Goal: Browse casually

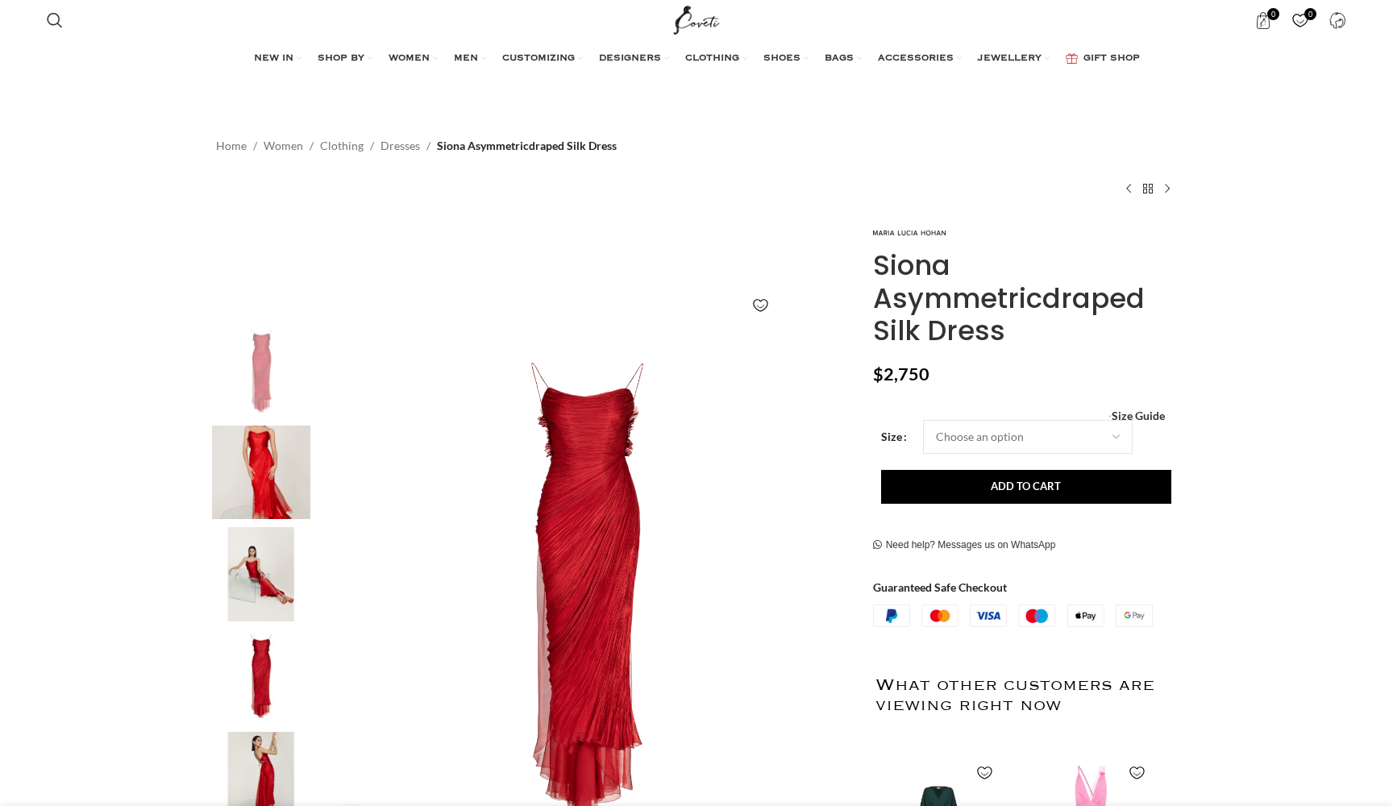
click at [255, 457] on img at bounding box center [261, 473] width 98 height 94
click at [269, 398] on img at bounding box center [261, 370] width 98 height 94
click at [258, 593] on img at bounding box center [261, 574] width 98 height 94
click at [273, 696] on img at bounding box center [261, 677] width 98 height 94
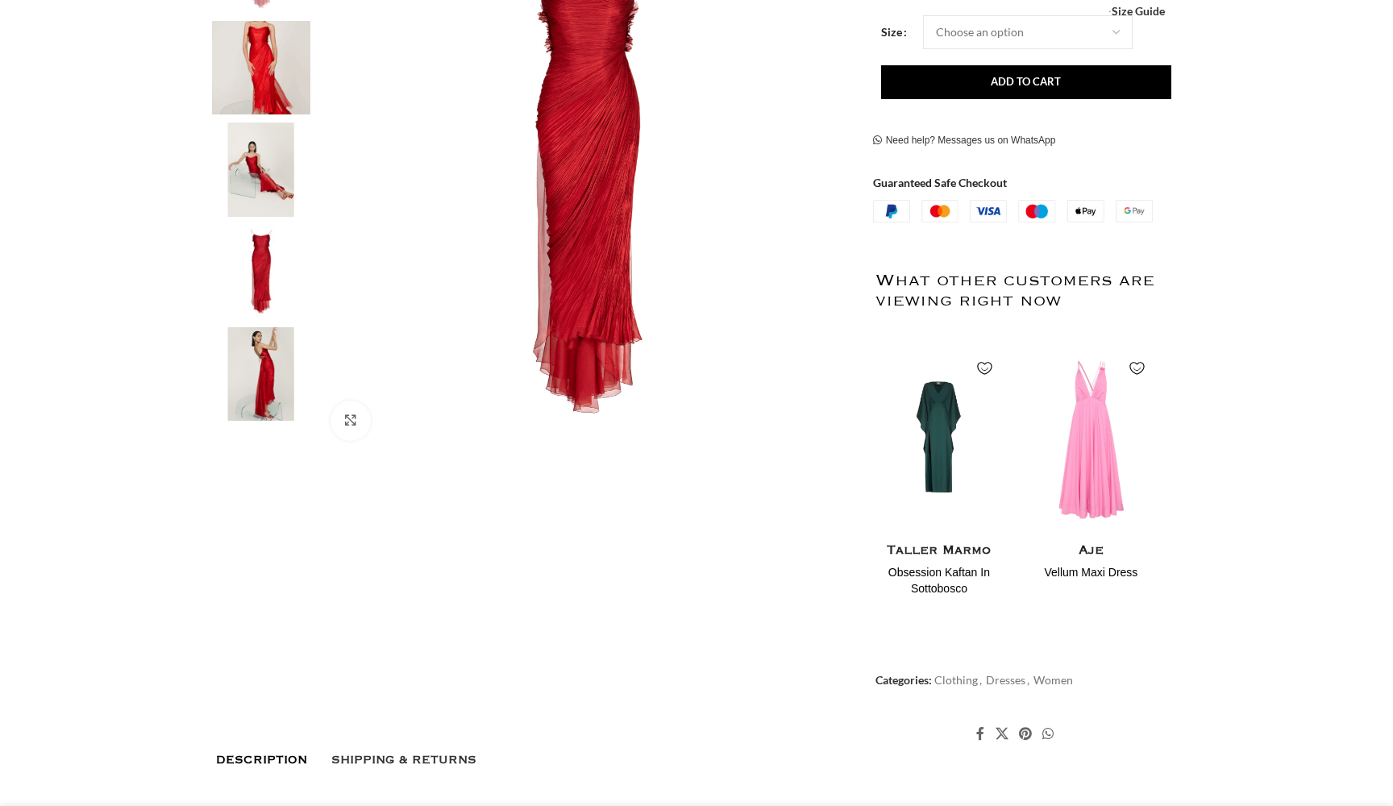
scroll to position [423, 0]
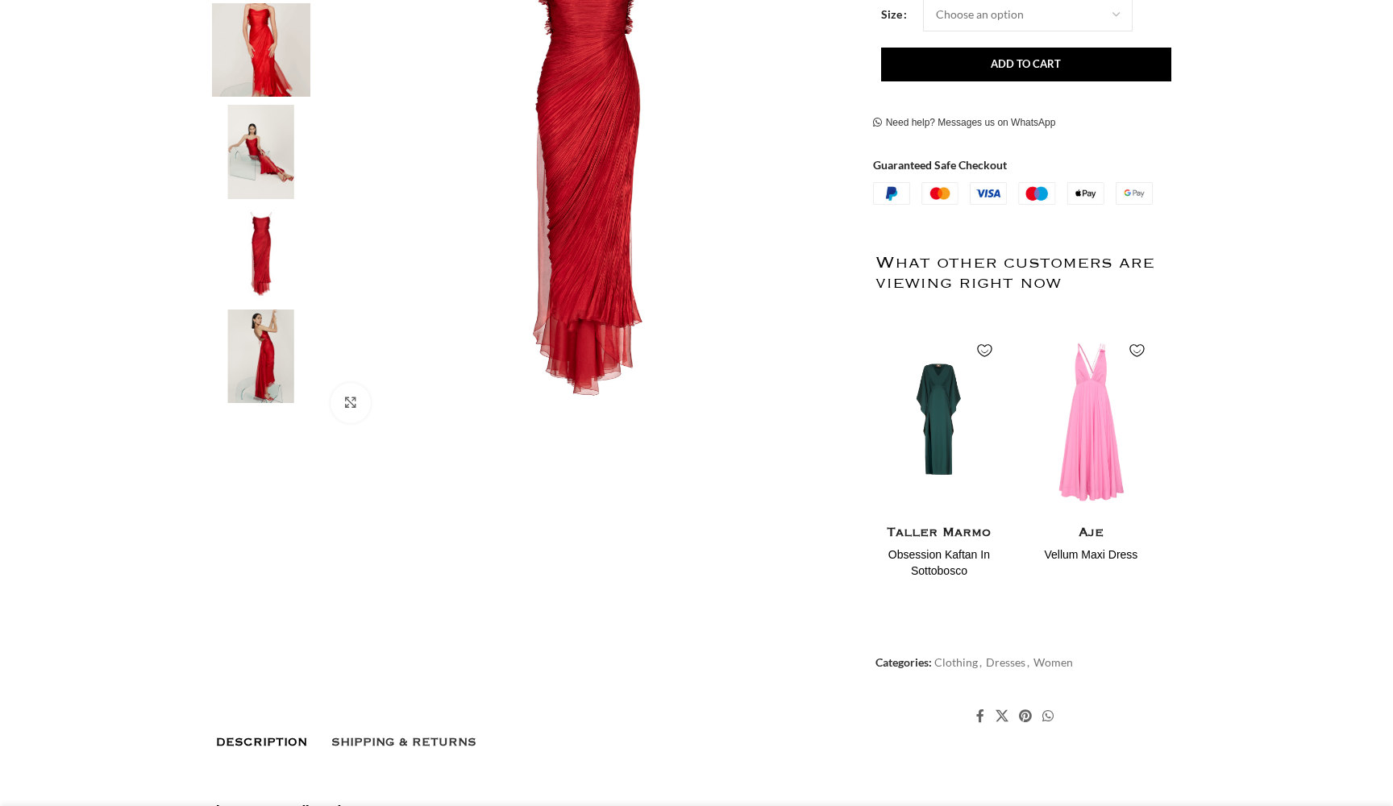
click at [260, 385] on img at bounding box center [261, 357] width 98 height 94
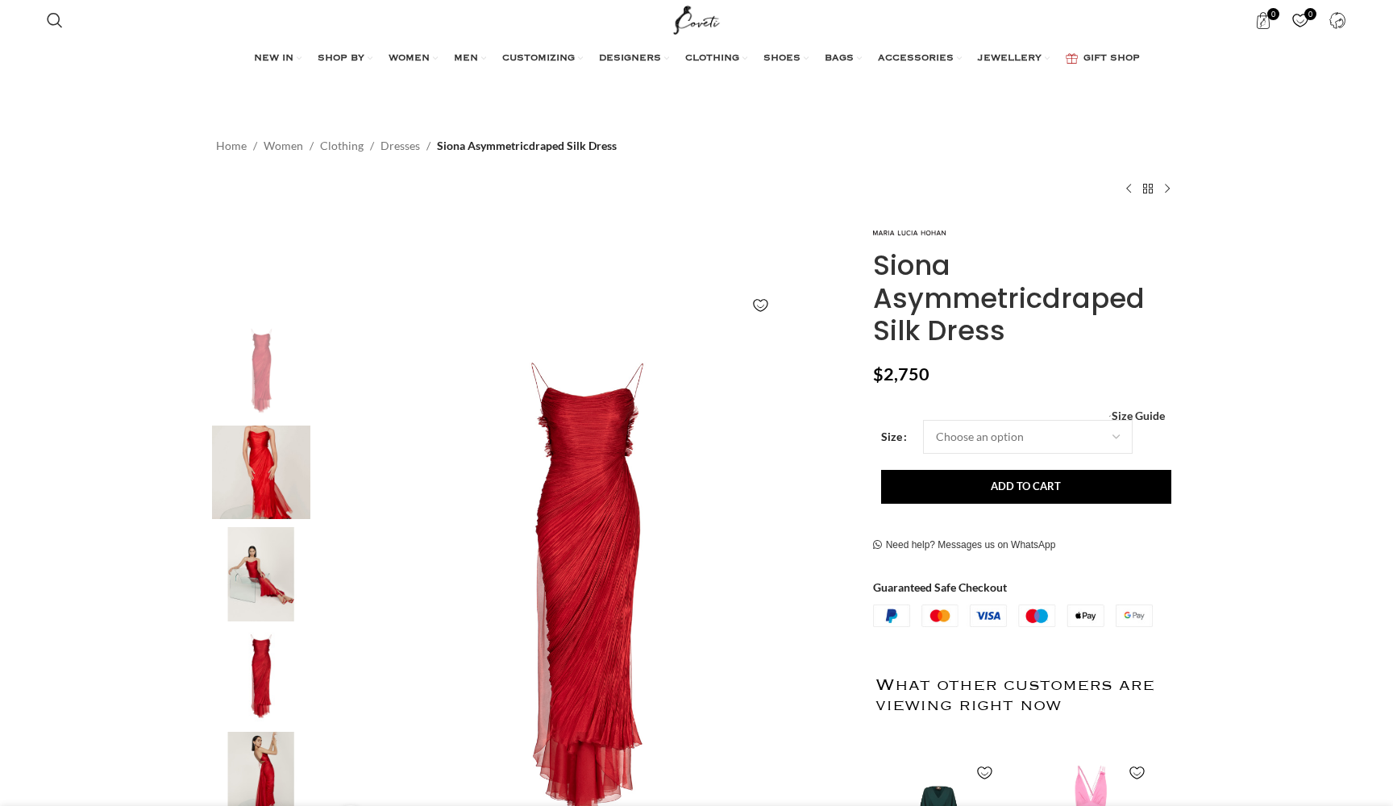
scroll to position [0, 170]
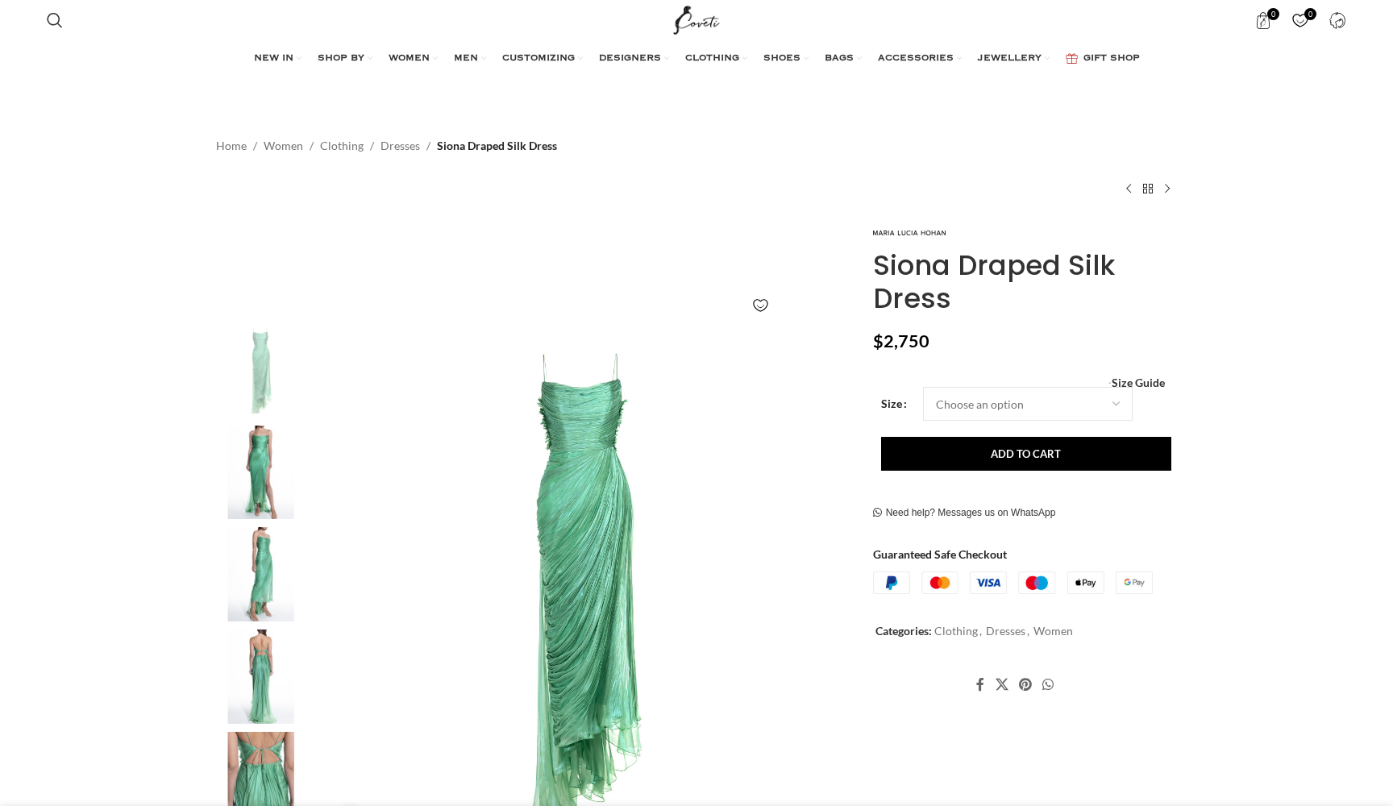
click at [261, 460] on img at bounding box center [261, 473] width 98 height 94
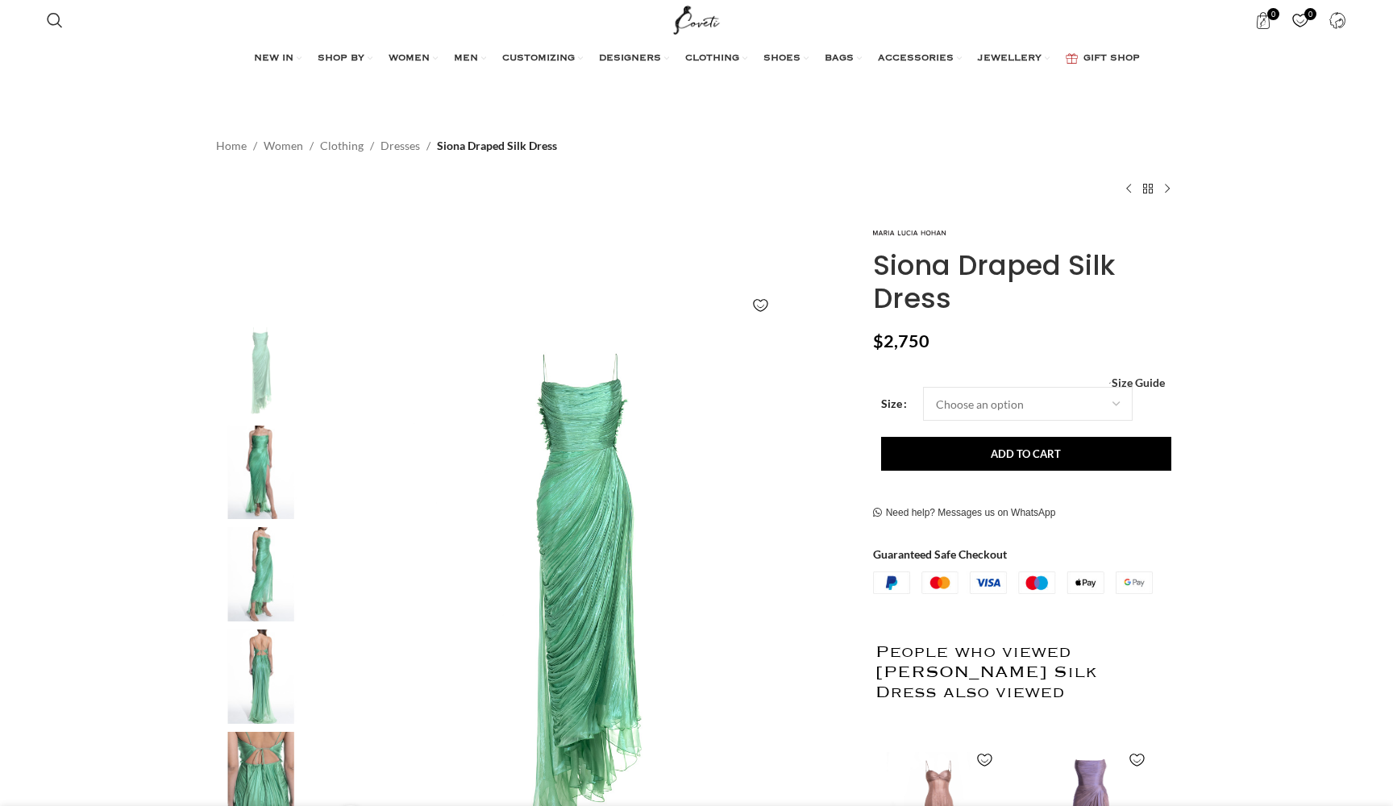
click at [264, 539] on div at bounding box center [261, 578] width 98 height 510
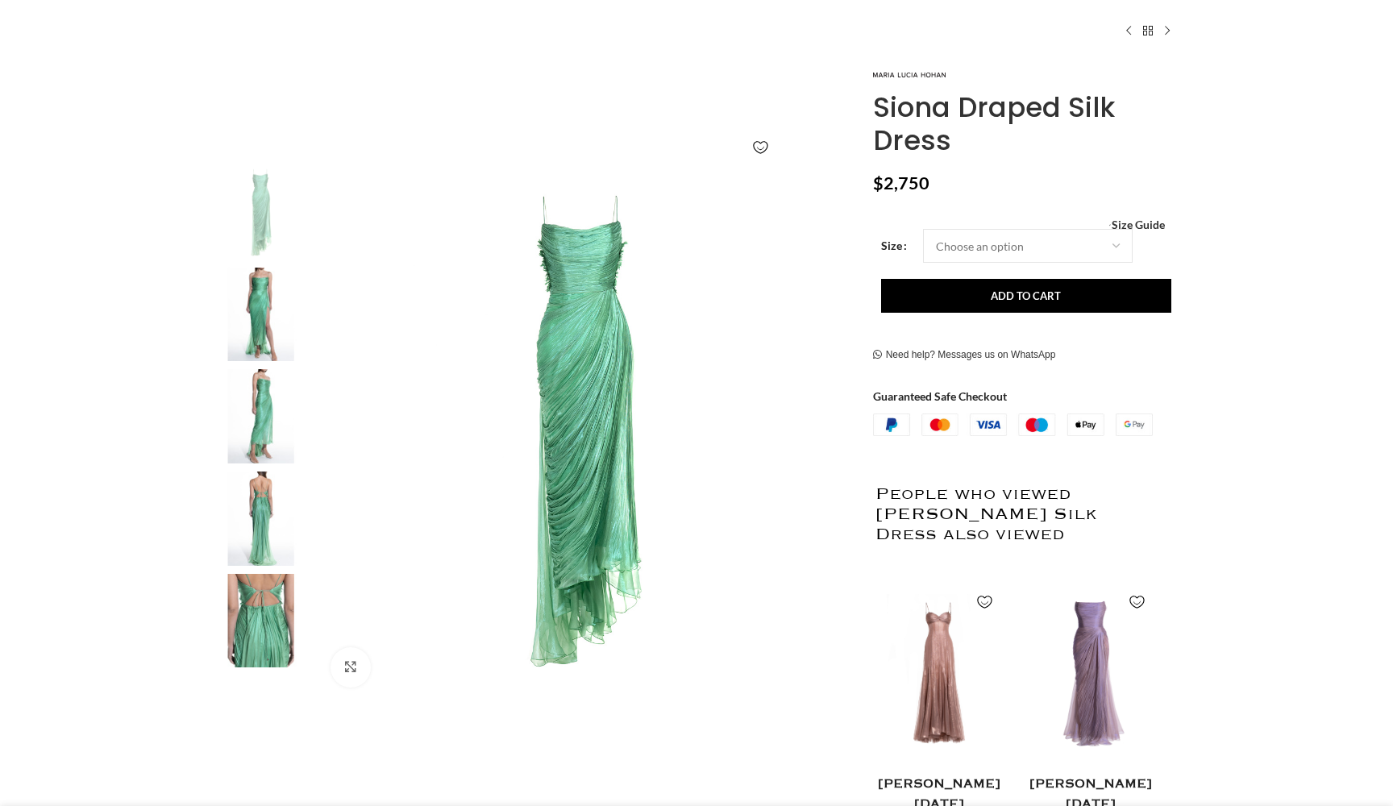
click at [262, 539] on img at bounding box center [261, 519] width 98 height 94
click at [273, 606] on img at bounding box center [261, 621] width 98 height 94
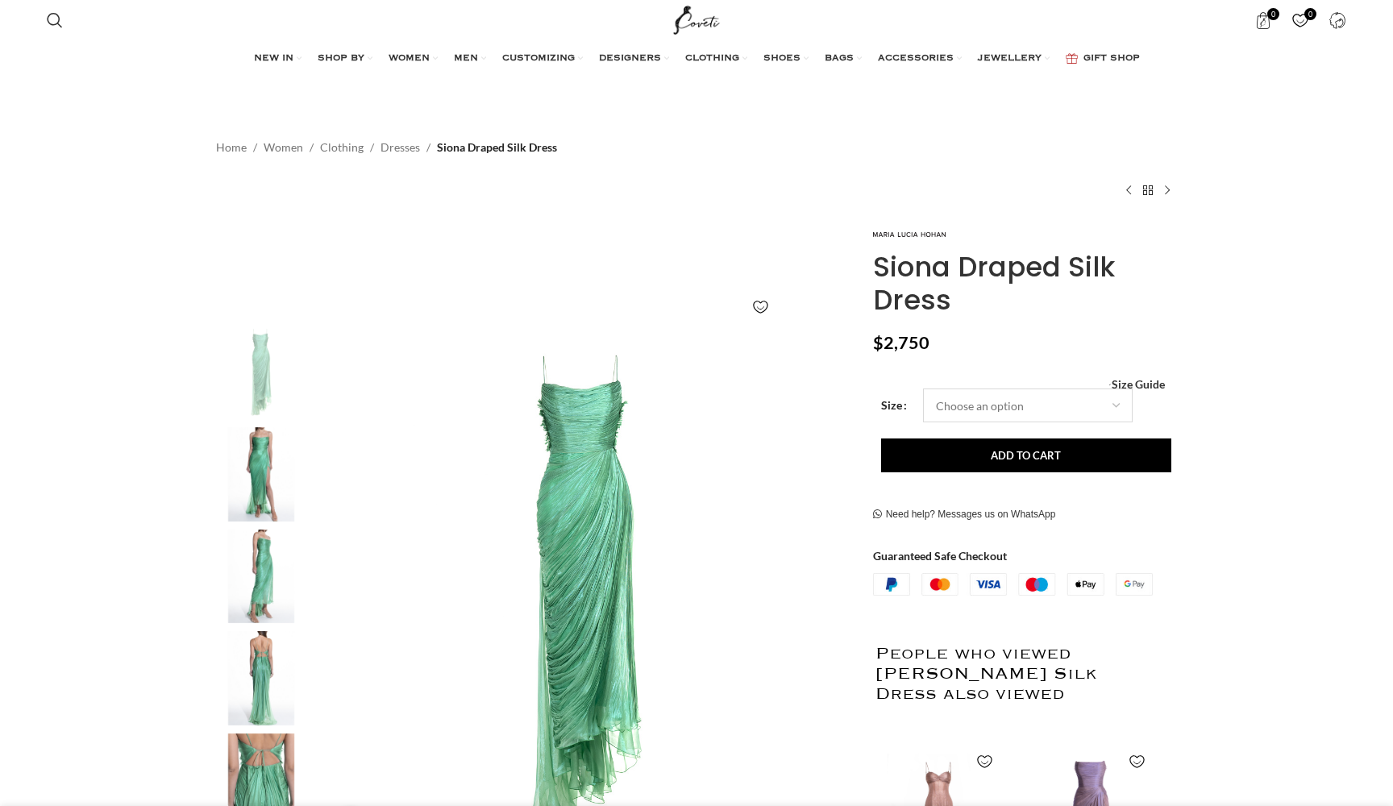
scroll to position [0, 0]
click at [263, 477] on img "2 / 5" at bounding box center [261, 474] width 98 height 94
click at [261, 552] on img "3 / 5" at bounding box center [261, 577] width 98 height 94
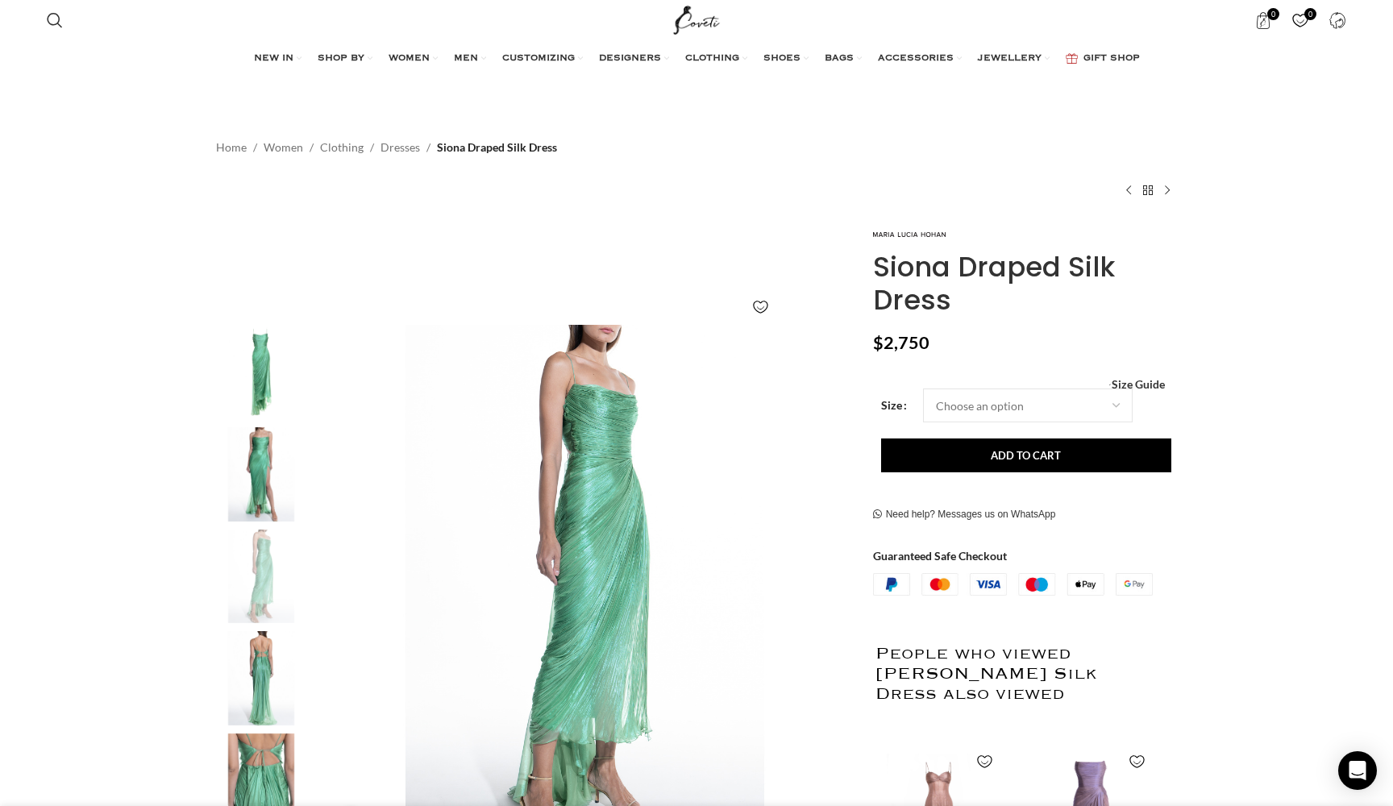
click at [268, 655] on img "4 / 5" at bounding box center [261, 678] width 98 height 94
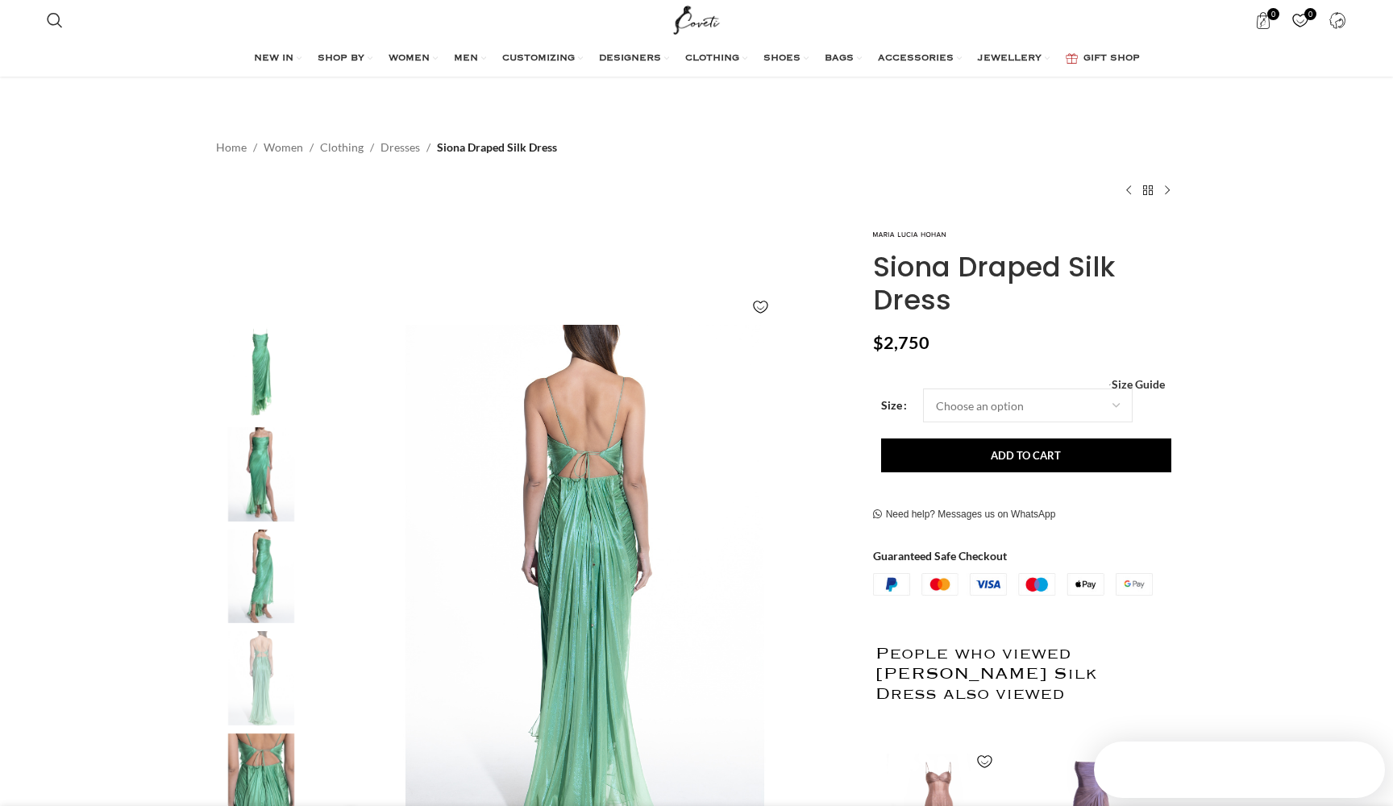
scroll to position [168, 0]
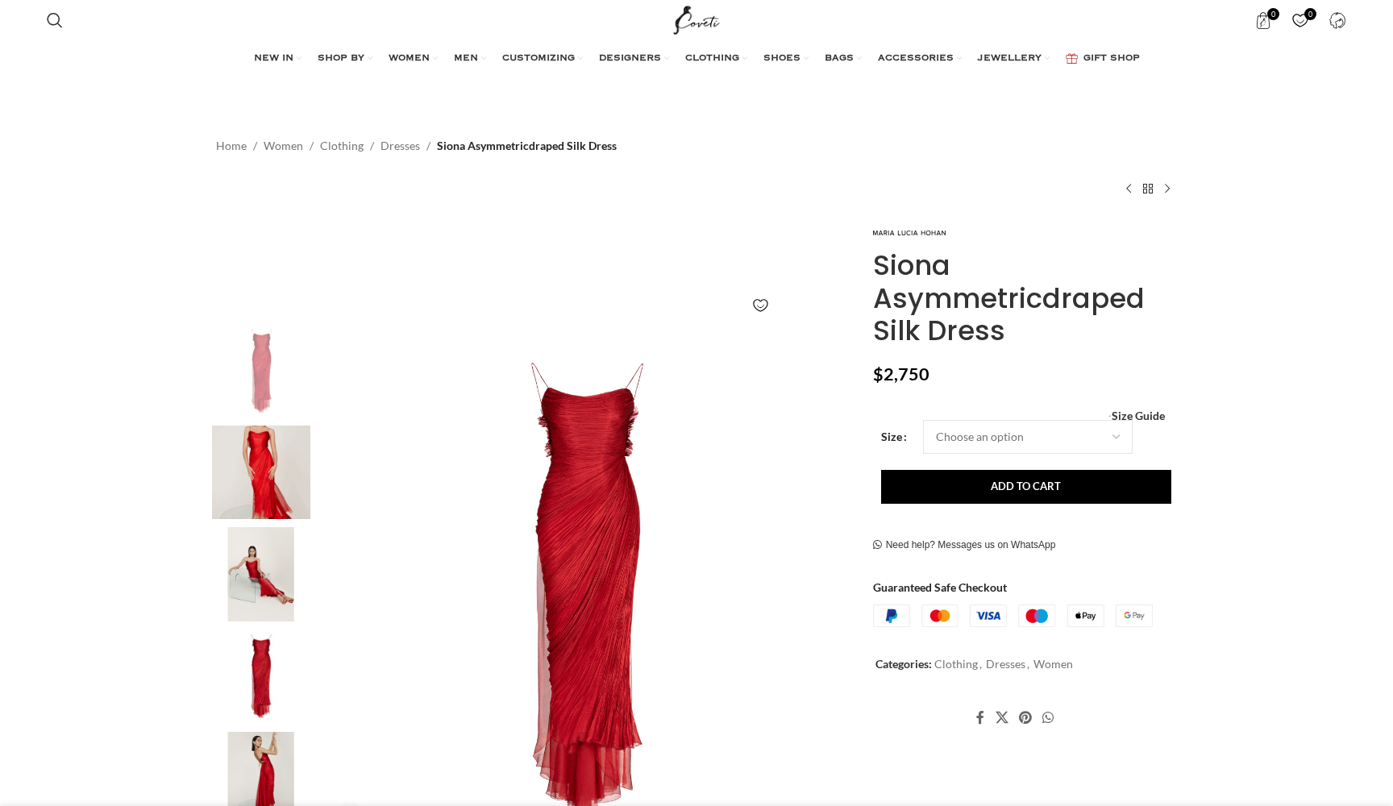
click at [258, 476] on img at bounding box center [261, 473] width 98 height 94
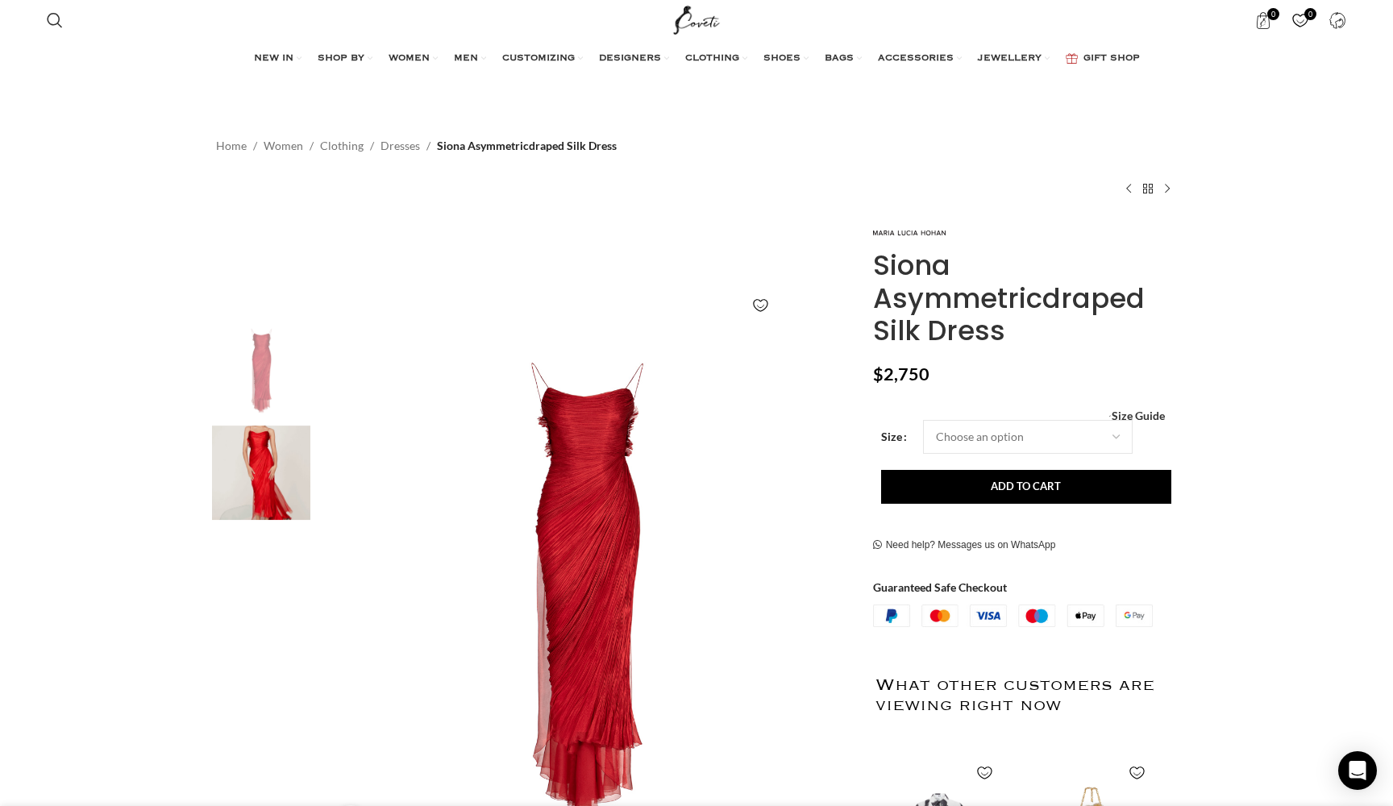
scroll to position [0, 170]
